Goal: Information Seeking & Learning: Learn about a topic

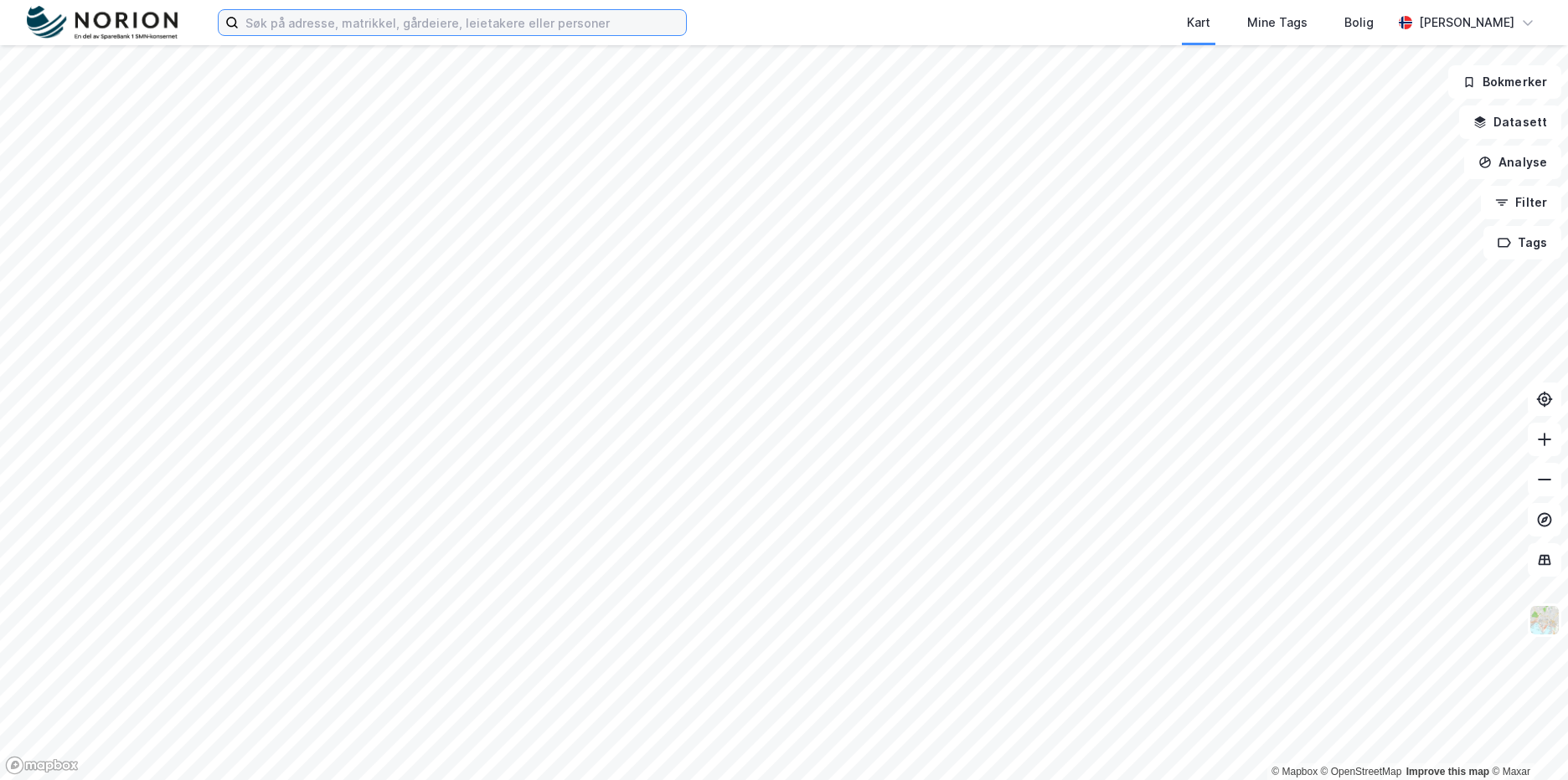
click at [551, 33] on input at bounding box center [462, 22] width 447 height 26
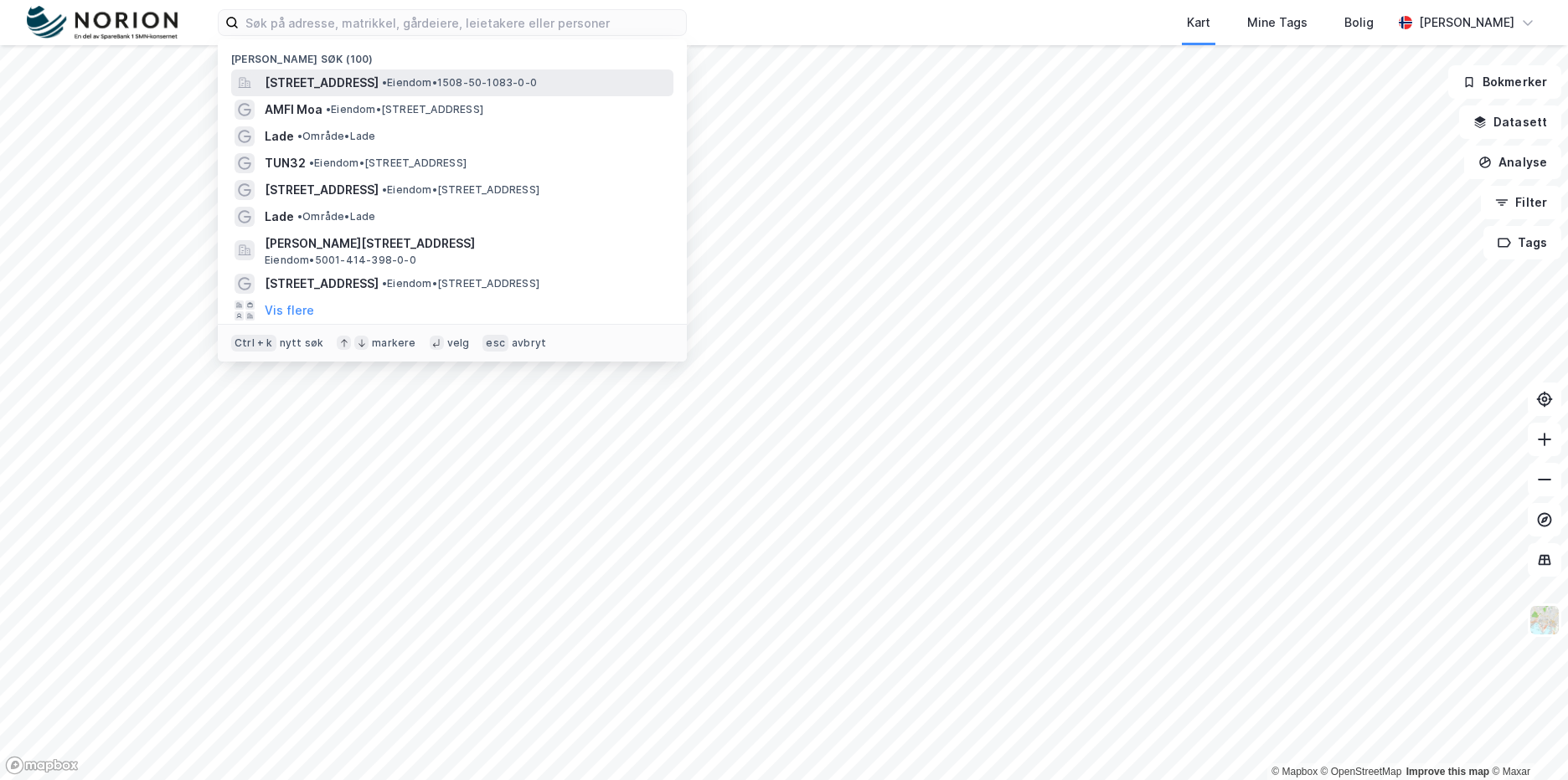
click at [521, 89] on span "• Eiendom • 1508-50-1083-0-0" at bounding box center [459, 83] width 155 height 13
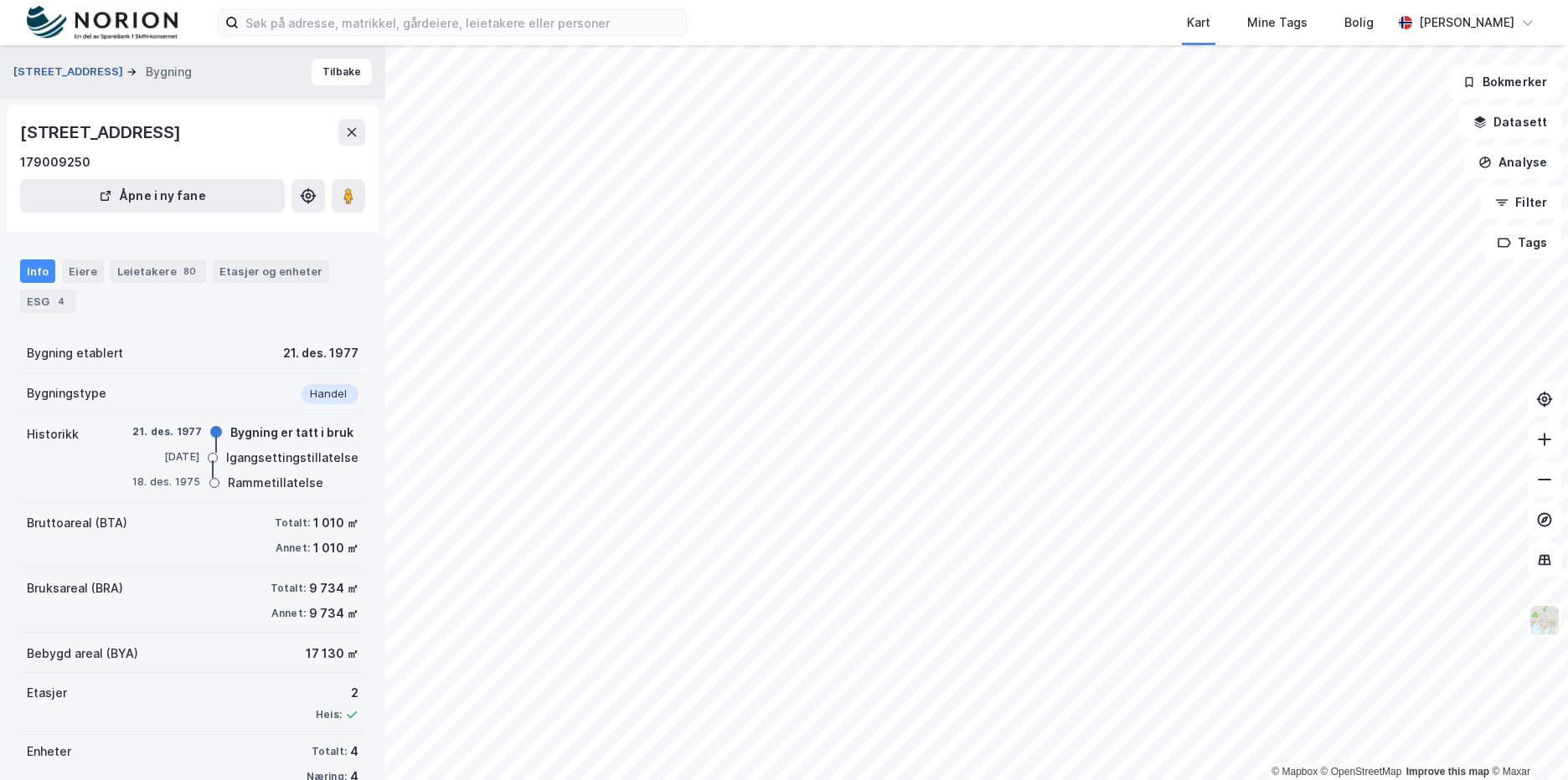
click at [69, 70] on button "[STREET_ADDRESS]" at bounding box center [70, 71] width 113 height 17
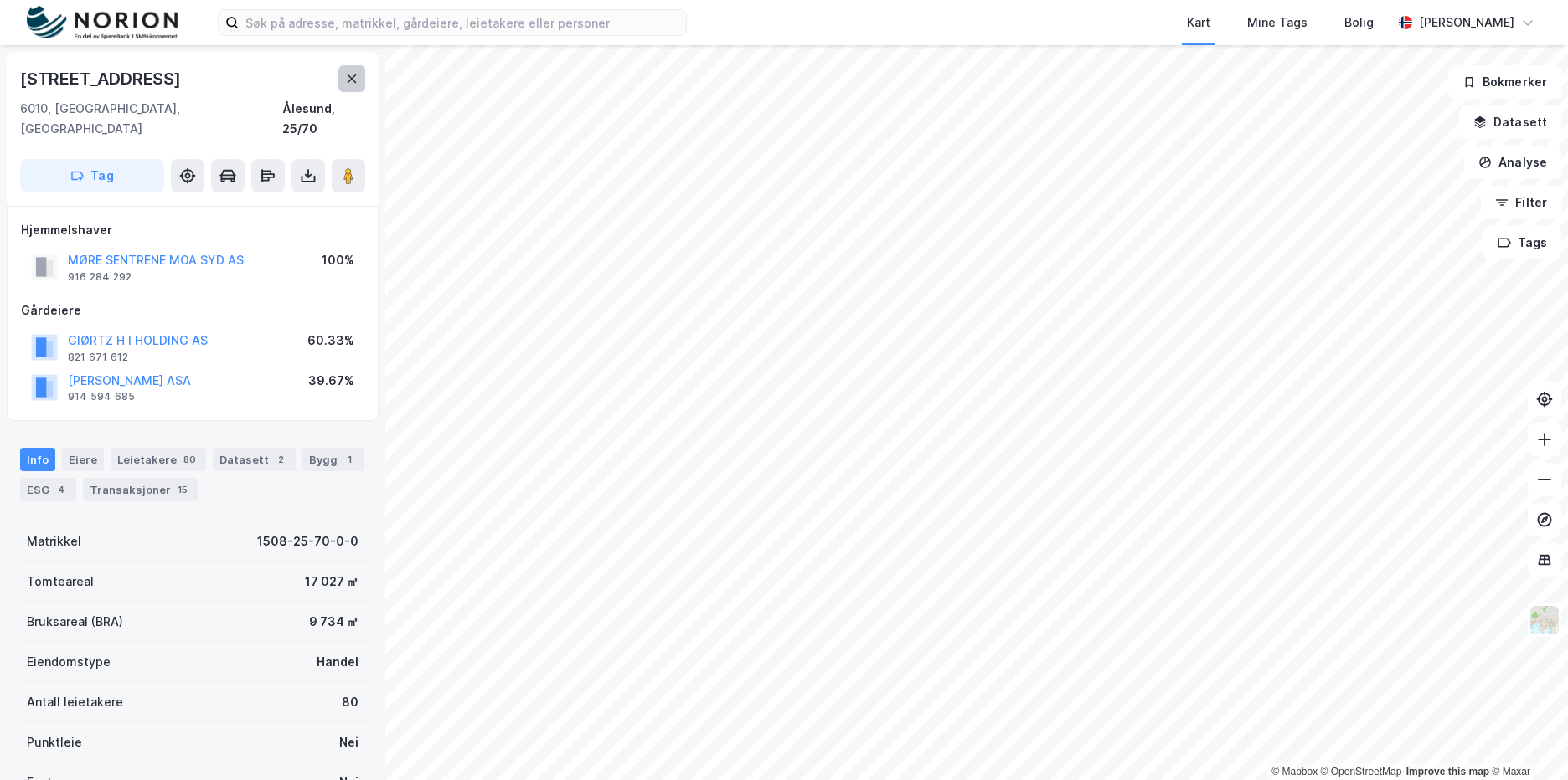
click at [344, 81] on button at bounding box center [351, 78] width 26 height 26
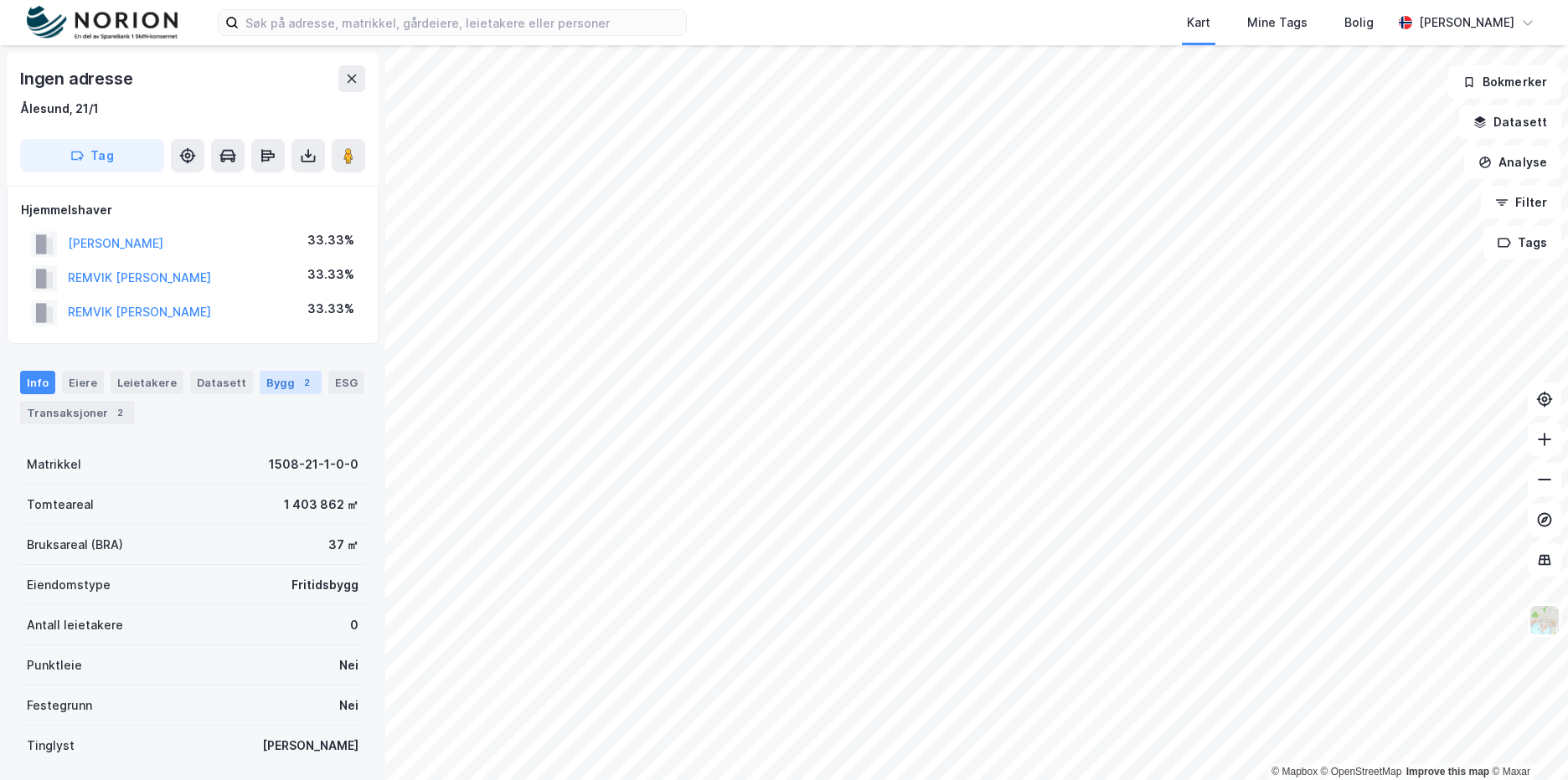
click at [260, 381] on div "Bygg 2" at bounding box center [291, 382] width 62 height 24
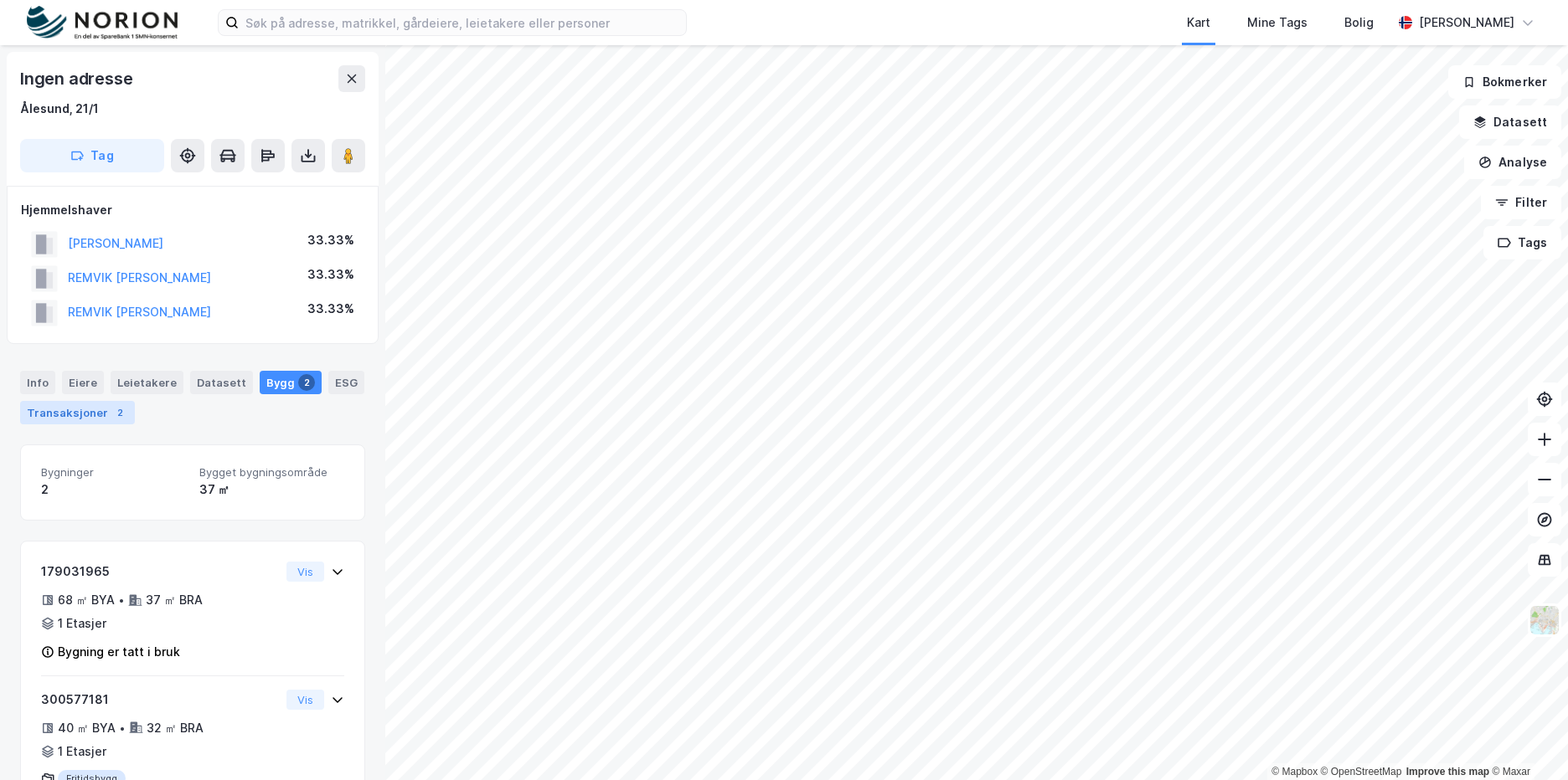
click at [88, 415] on div "Transaksjoner 2" at bounding box center [78, 412] width 115 height 24
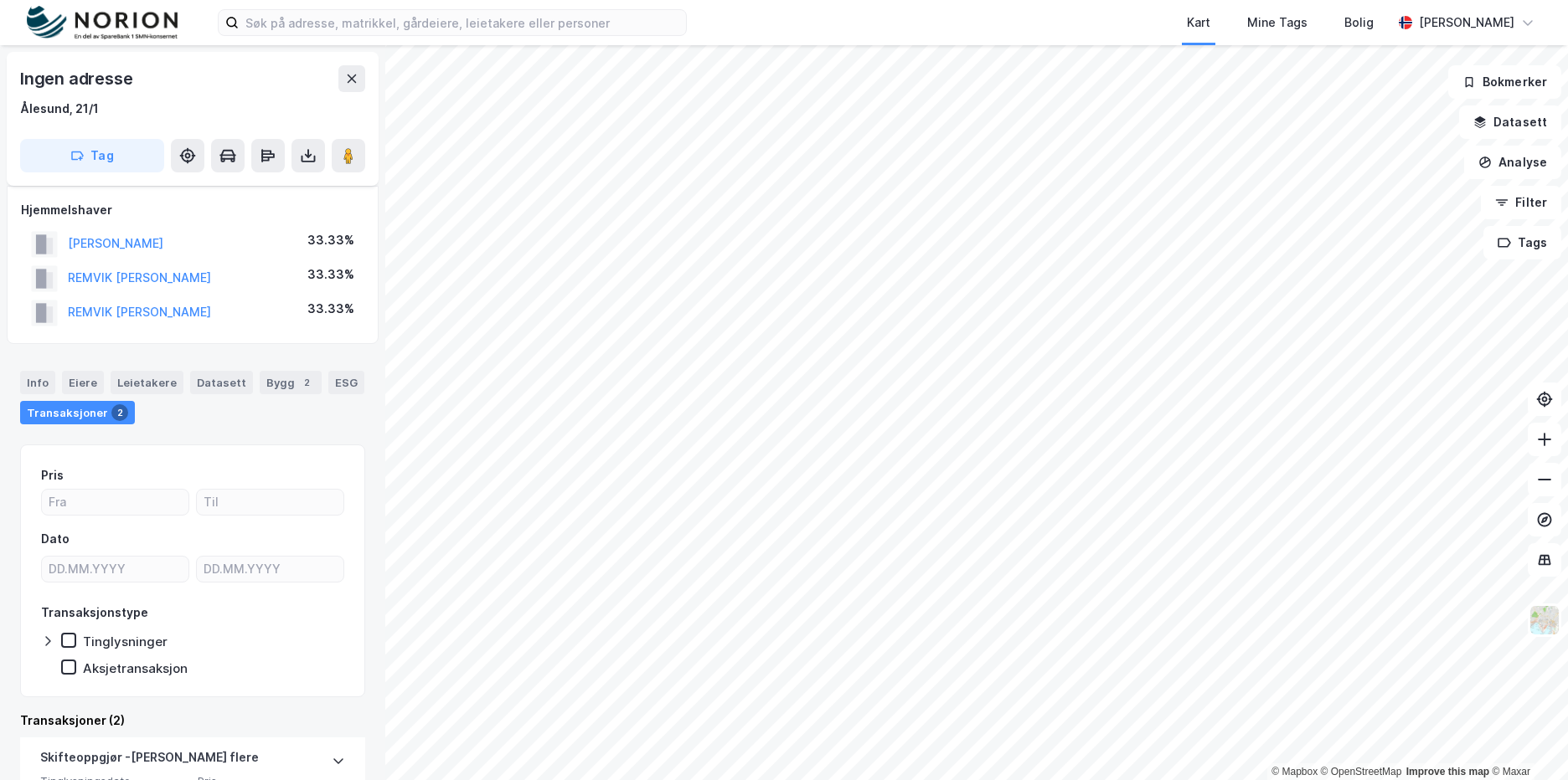
scroll to position [386, 0]
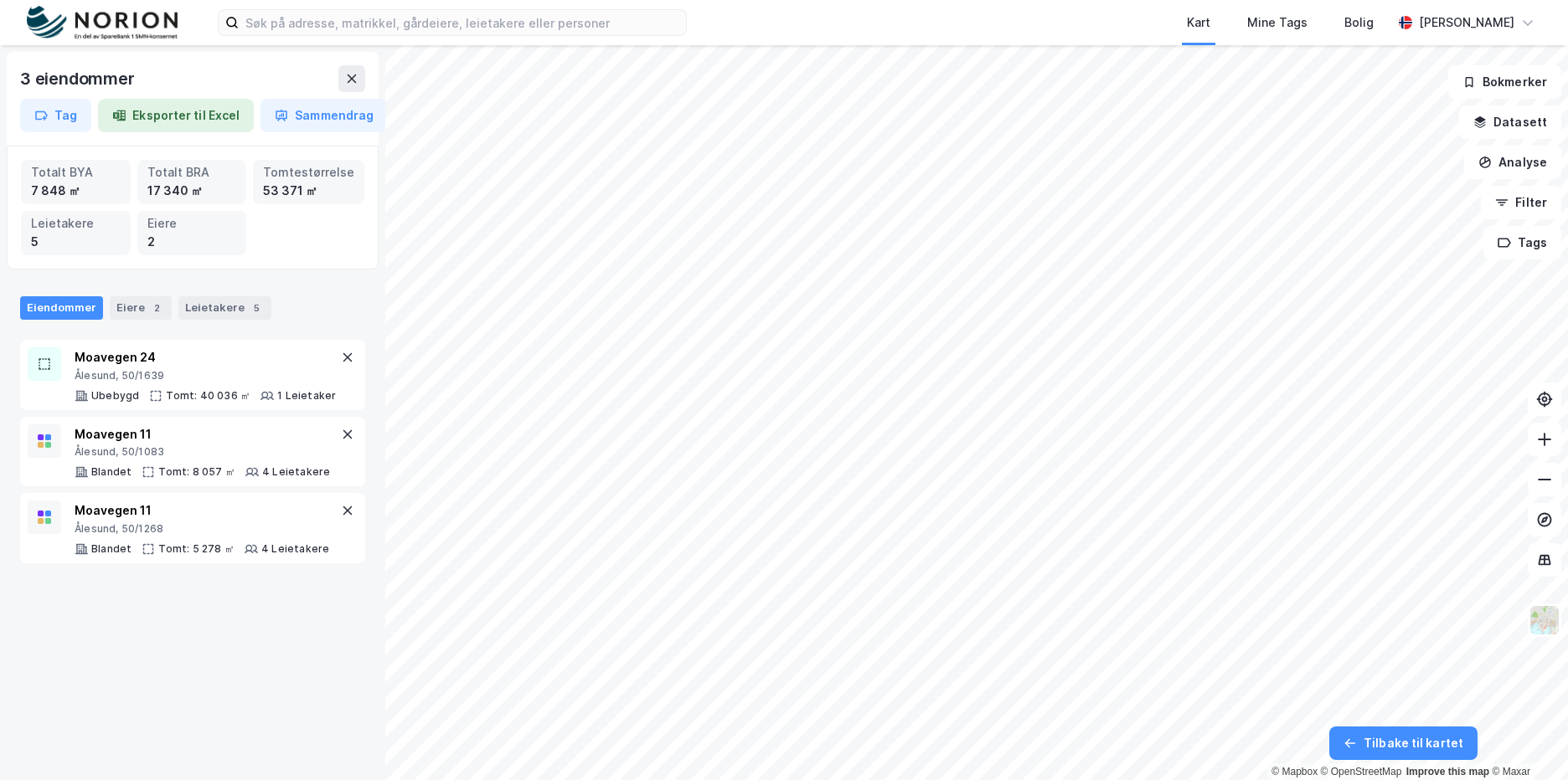
click at [237, 714] on div "3 eiendommer Tag Eksporter til Excel Sammendrag Totalt BYA 7 848 ㎡ Totalt BRA 1…" at bounding box center [192, 412] width 385 height 735
click at [253, 698] on div "3 eiendommer Tag Eksporter til Excel Sammendrag Totalt BYA 7 848 ㎡ Totalt BRA 1…" at bounding box center [192, 412] width 385 height 735
click at [345, 92] on div "3 eiendommer" at bounding box center [193, 82] width 345 height 33
click at [348, 85] on button at bounding box center [351, 78] width 26 height 26
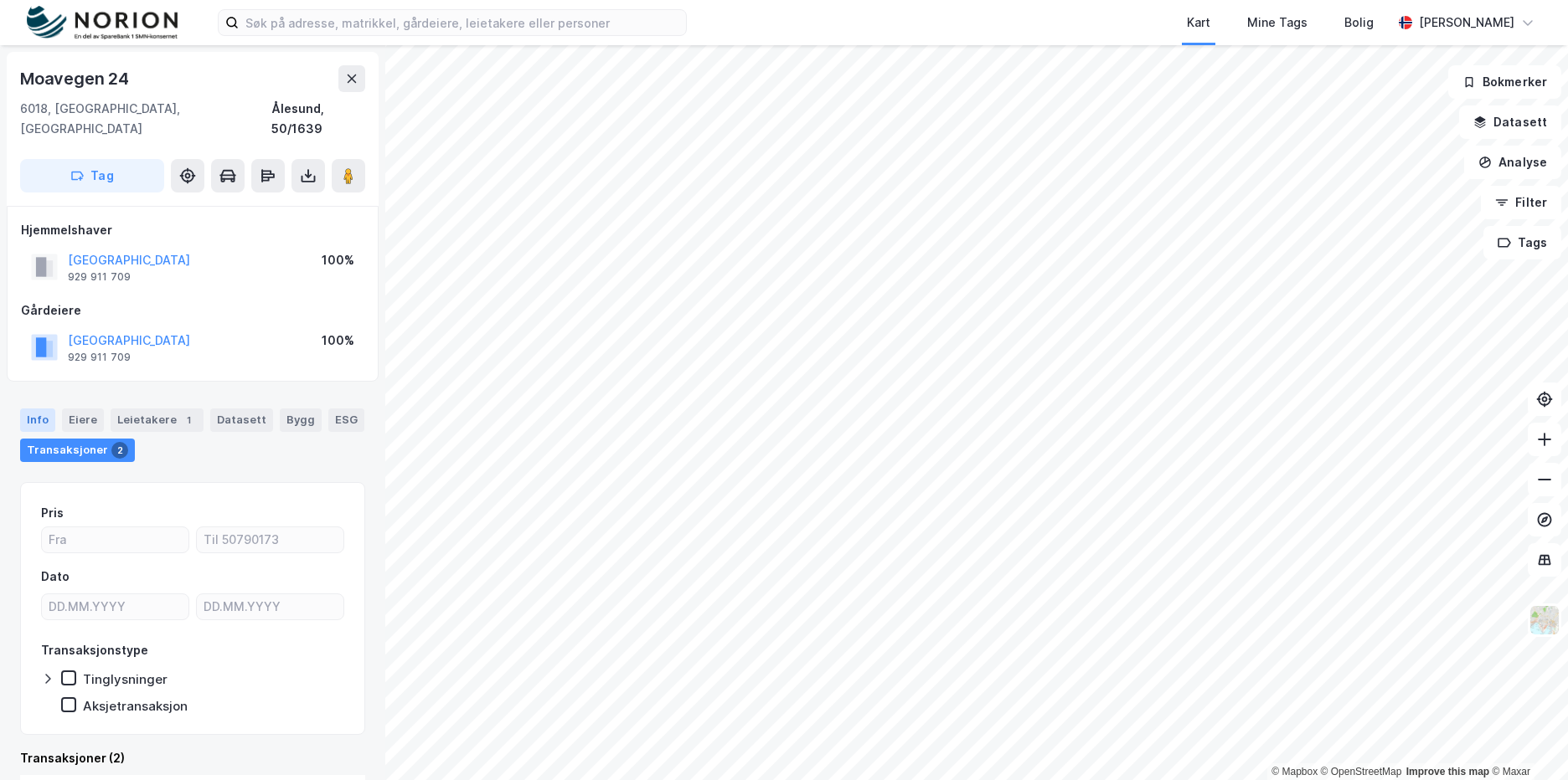
drag, startPoint x: 24, startPoint y: 387, endPoint x: 31, endPoint y: 397, distance: 12.2
click at [27, 408] on div "Info" at bounding box center [38, 420] width 35 height 24
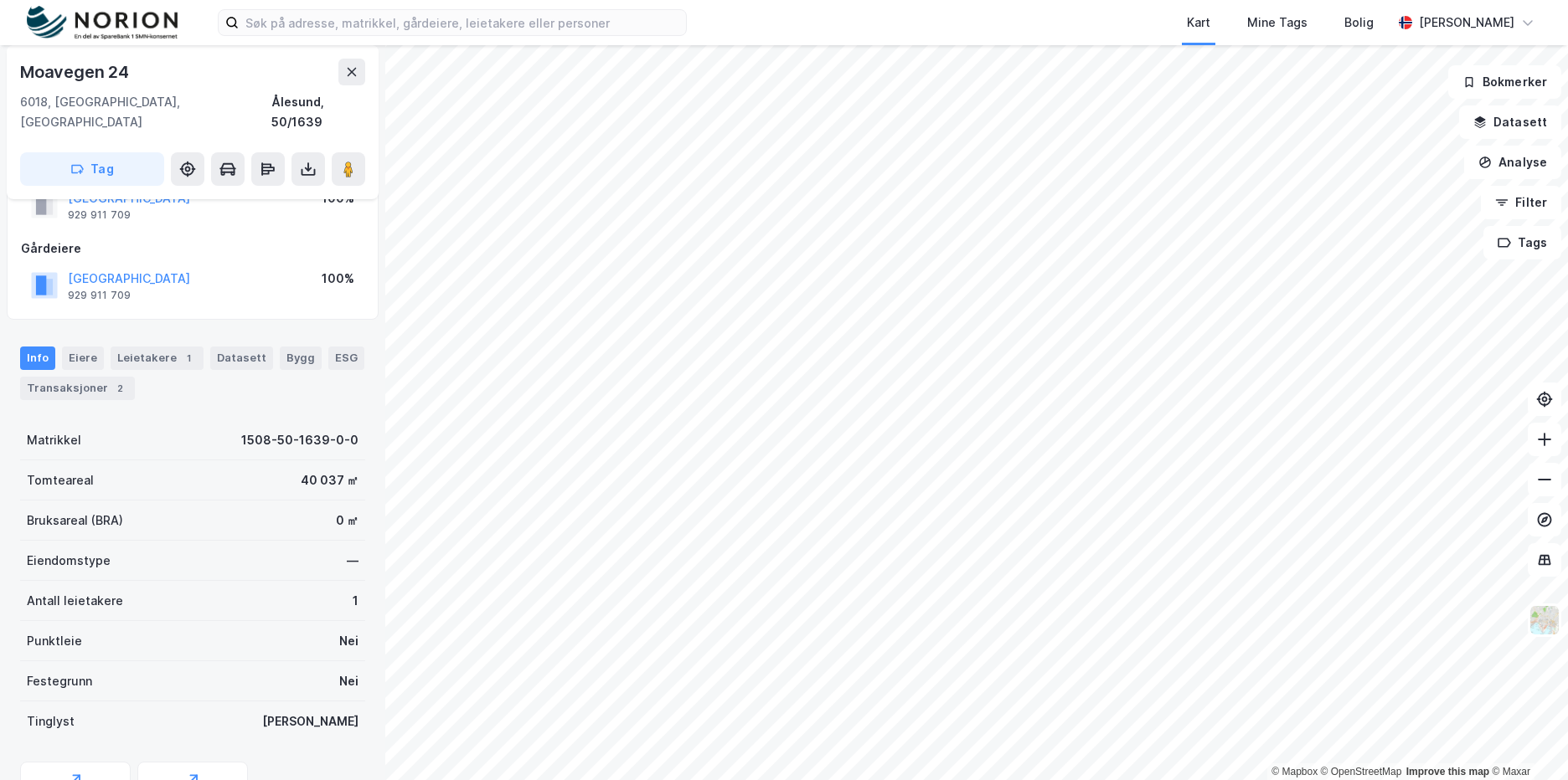
scroll to position [131, 0]
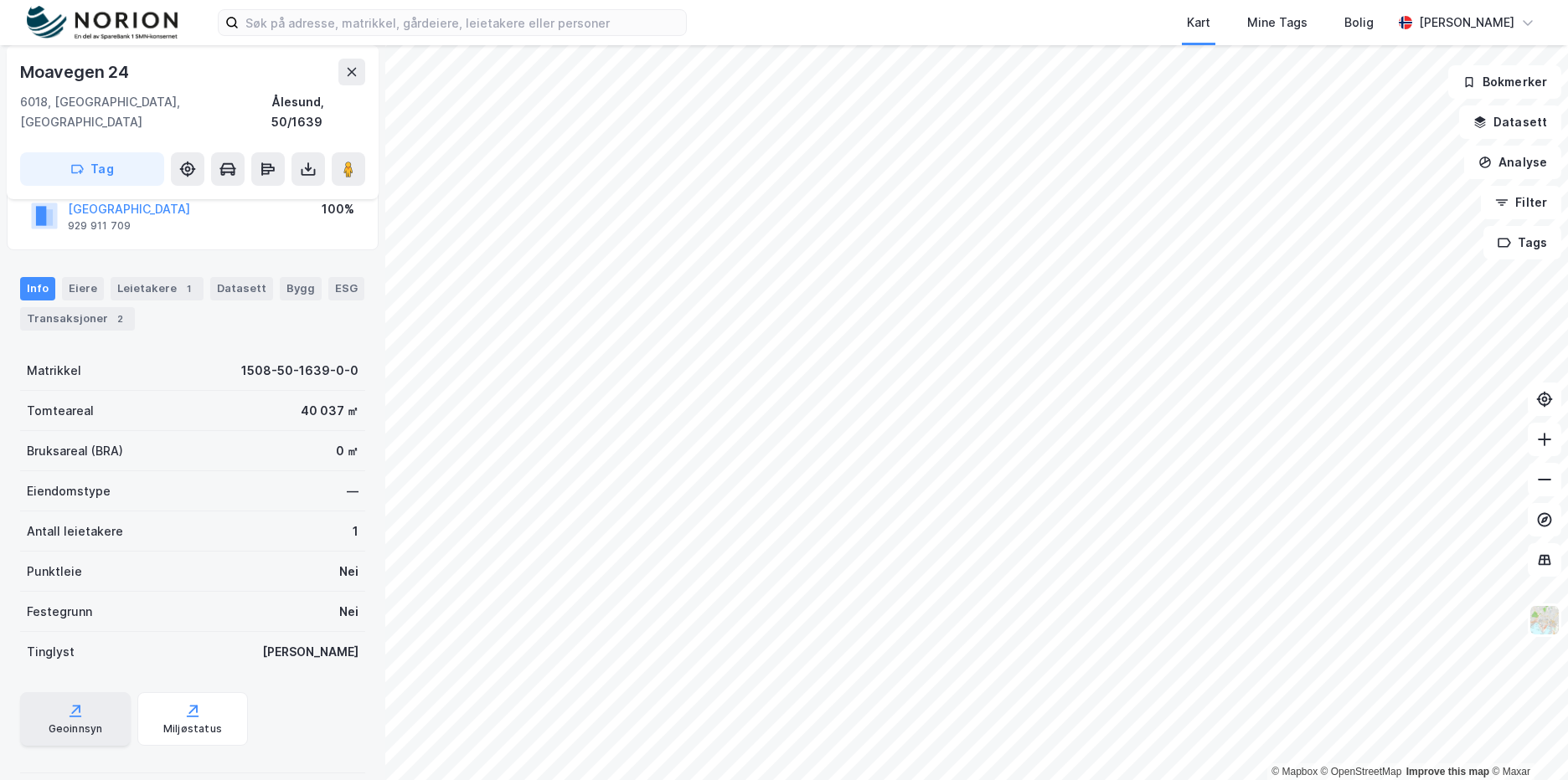
click at [85, 722] on div "Geoinnsyn" at bounding box center [76, 728] width 55 height 13
click at [1535, 160] on button "Analyse" at bounding box center [1513, 162] width 97 height 33
click at [1527, 110] on button "Datasett" at bounding box center [1510, 122] width 102 height 33
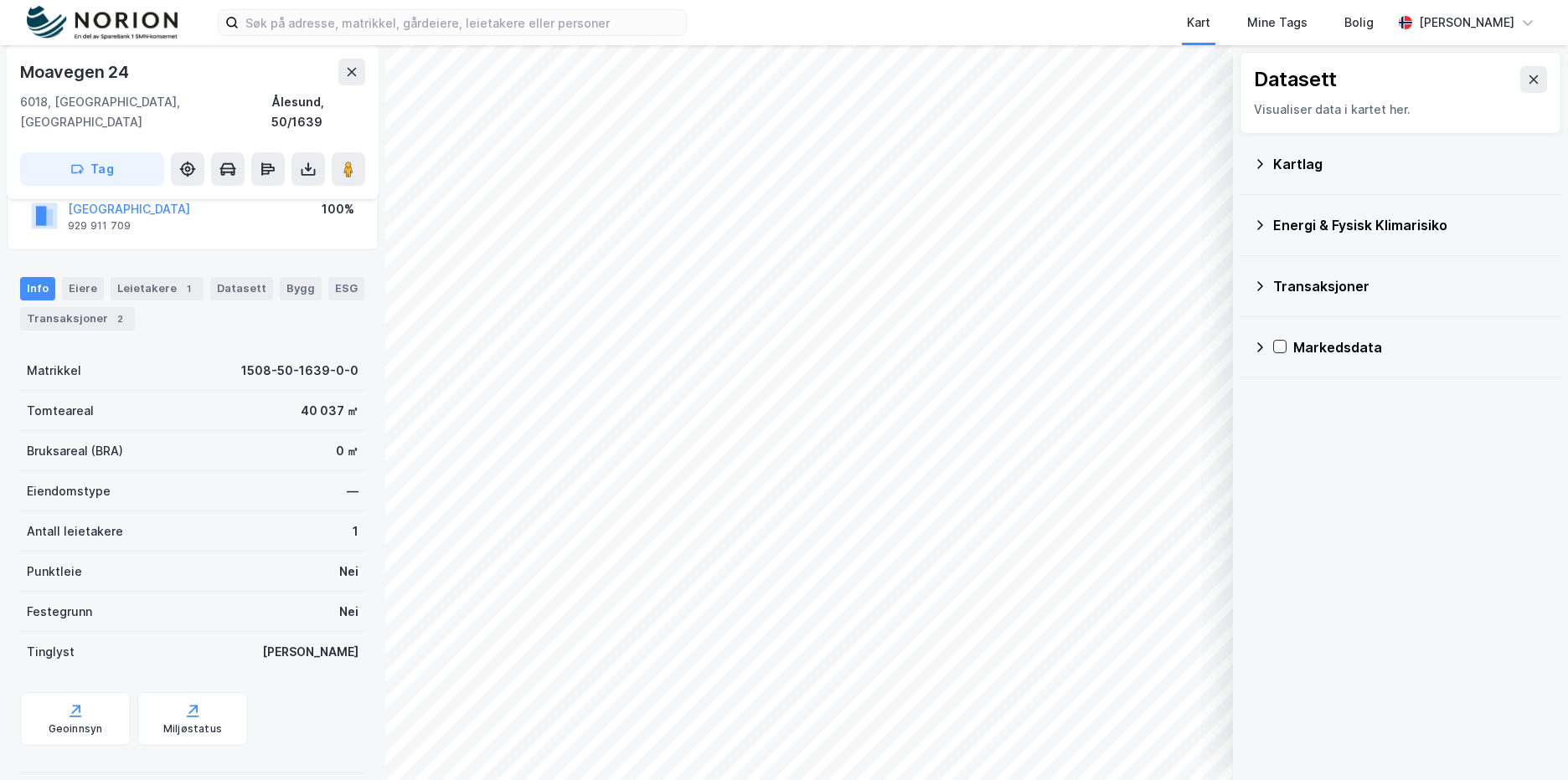
click at [1306, 164] on div "Kartlag" at bounding box center [1410, 164] width 275 height 20
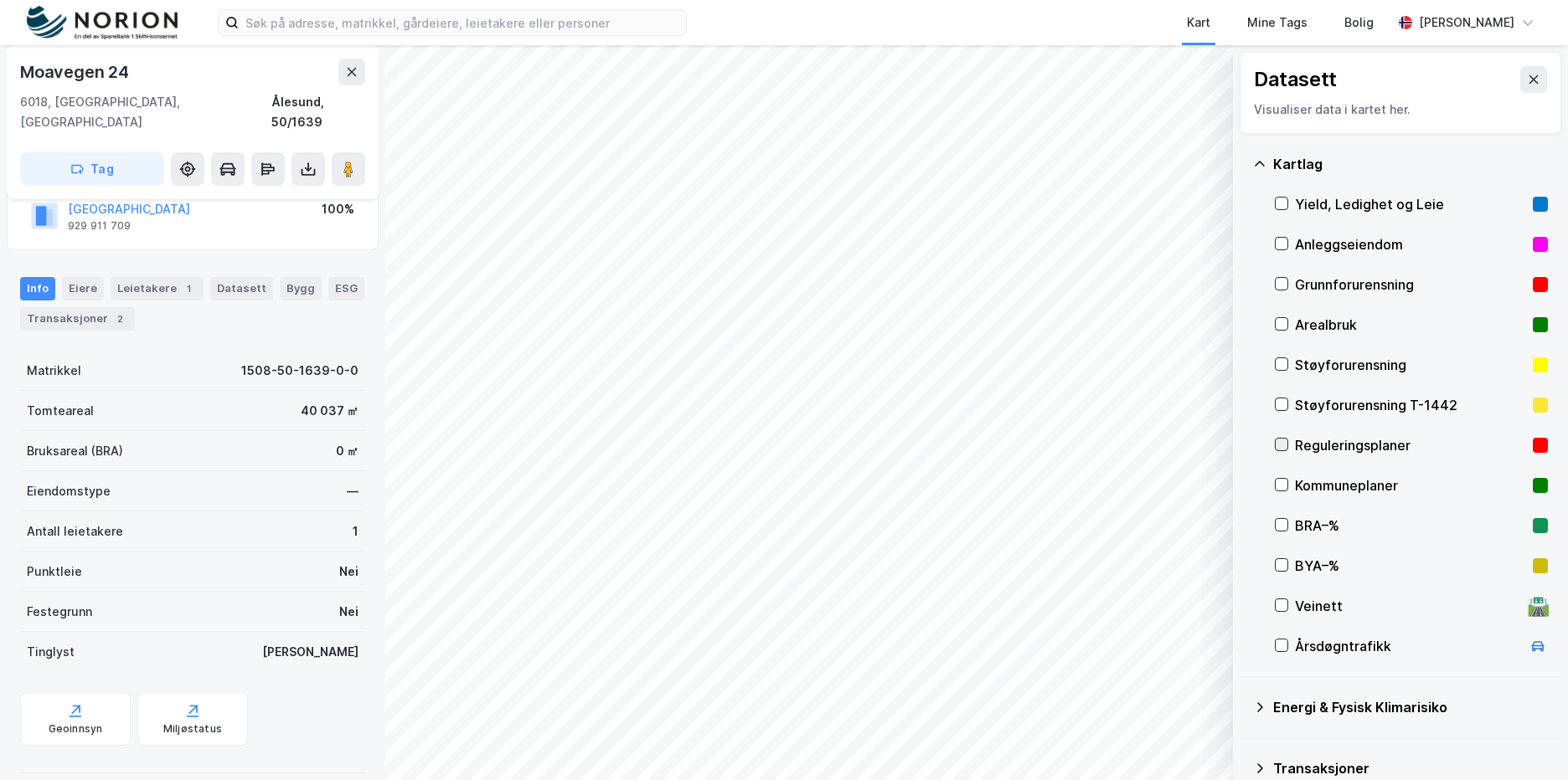
click at [1281, 448] on icon at bounding box center [1282, 445] width 9 height 6
click at [1282, 448] on icon at bounding box center [1281, 444] width 11 height 11
click at [1282, 491] on div at bounding box center [1281, 484] width 13 height 13
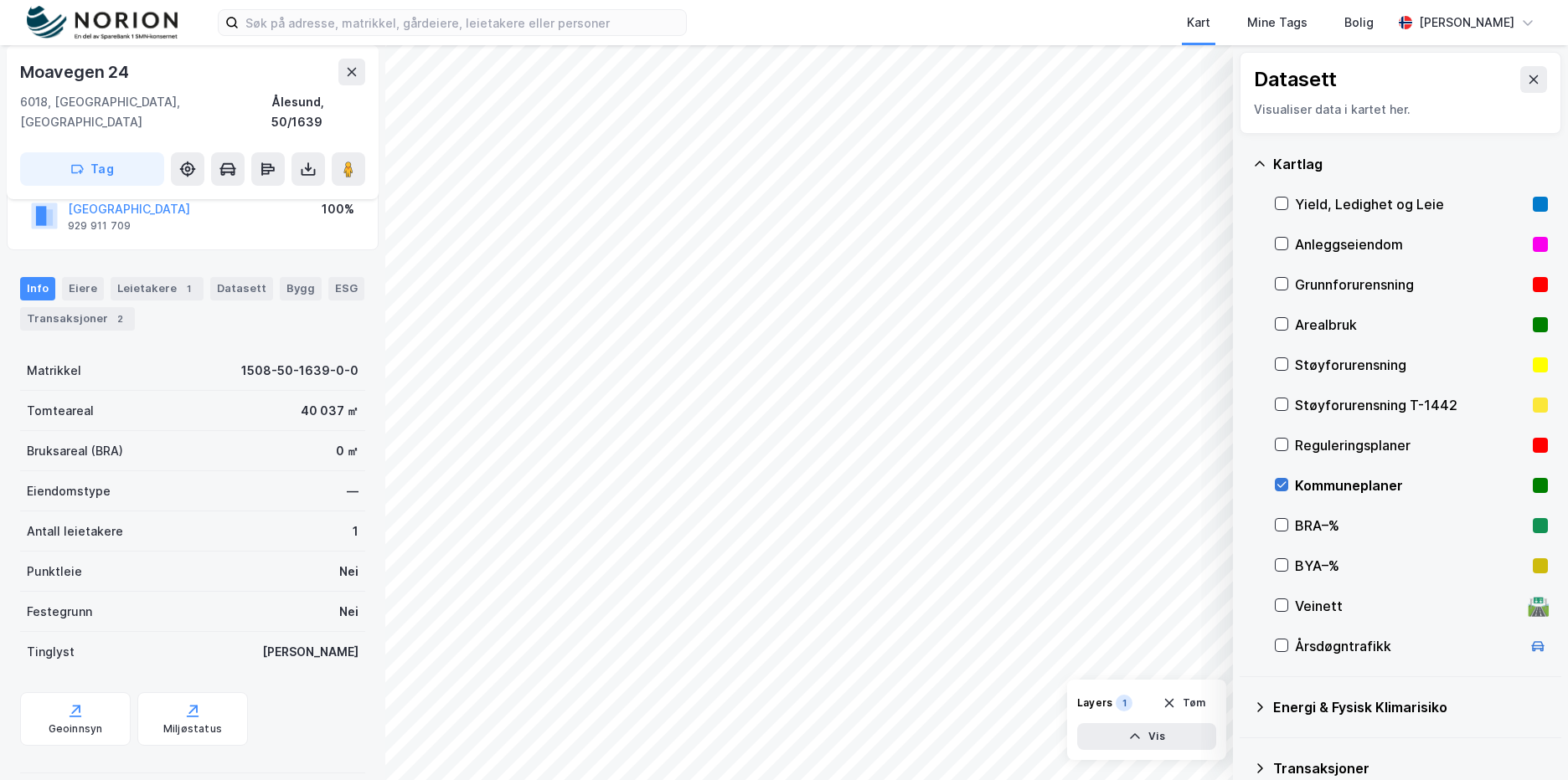
click at [1282, 491] on div at bounding box center [1281, 484] width 13 height 13
click at [86, 719] on div "Geoinnsyn" at bounding box center [75, 718] width 110 height 54
